Goal: Obtain resource: Obtain resource

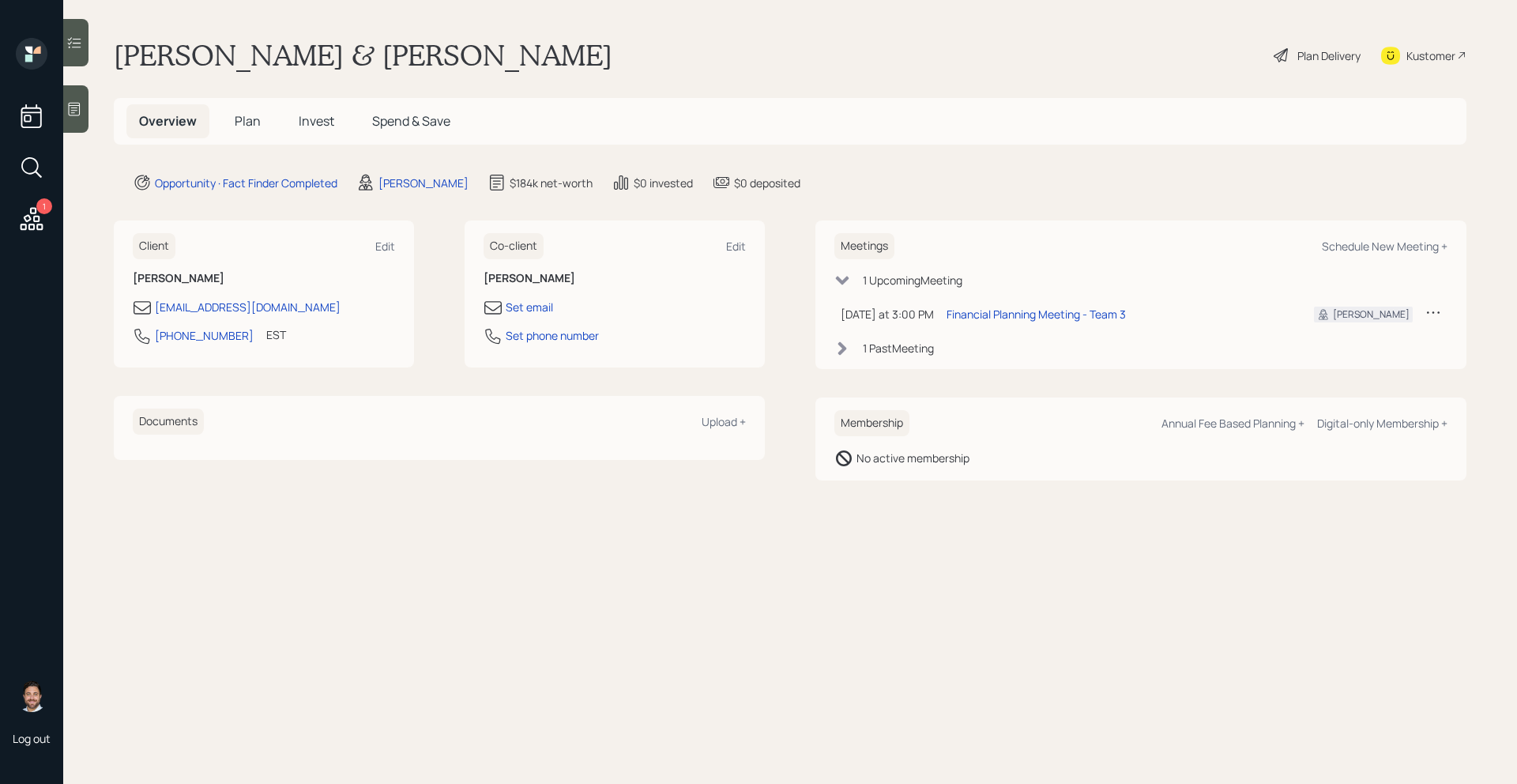
click at [253, 125] on span "Plan" at bounding box center [248, 120] width 26 height 17
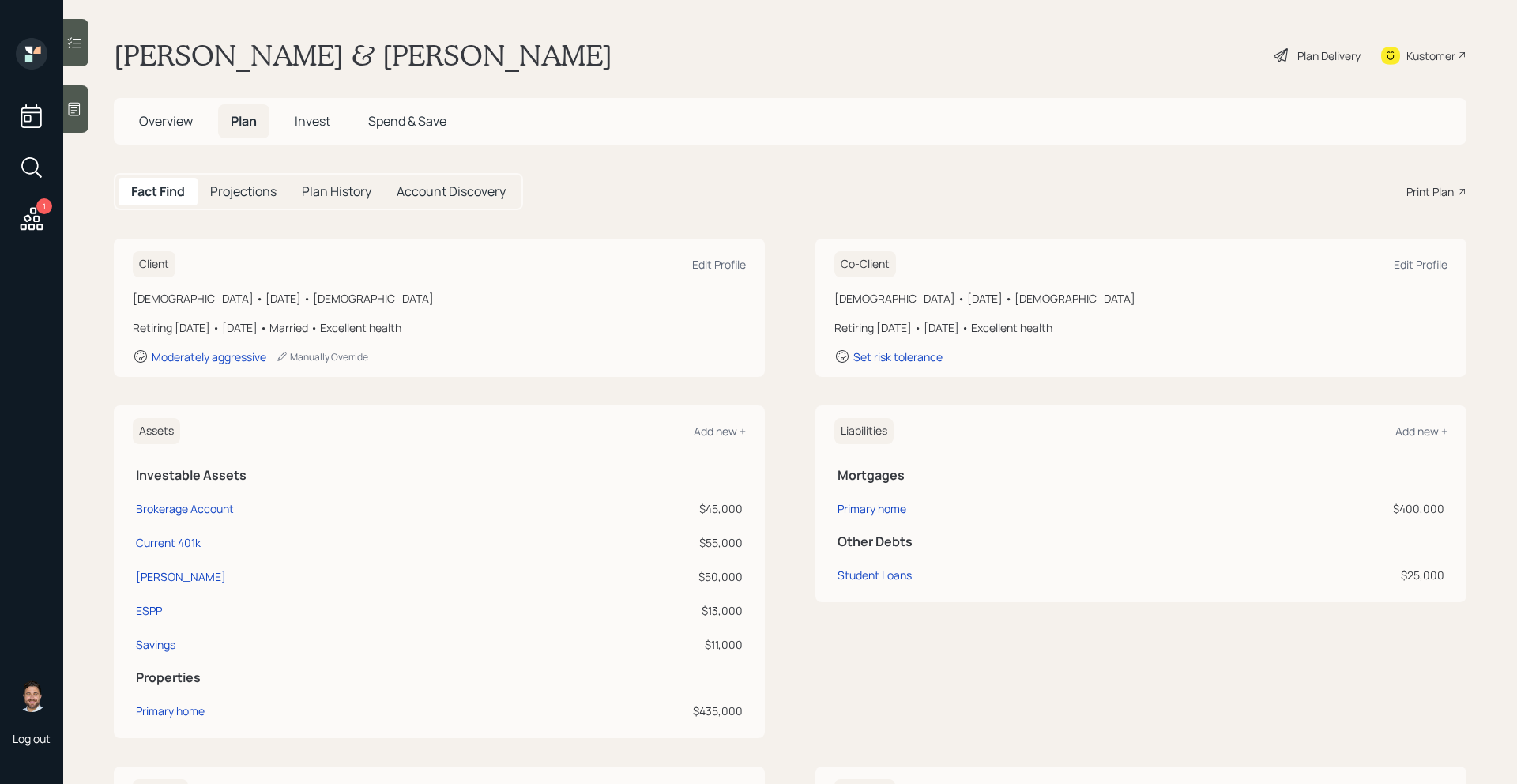
click at [1440, 193] on div "Print Plan" at bounding box center [1430, 192] width 48 height 16
